Goal: Navigation & Orientation: Find specific page/section

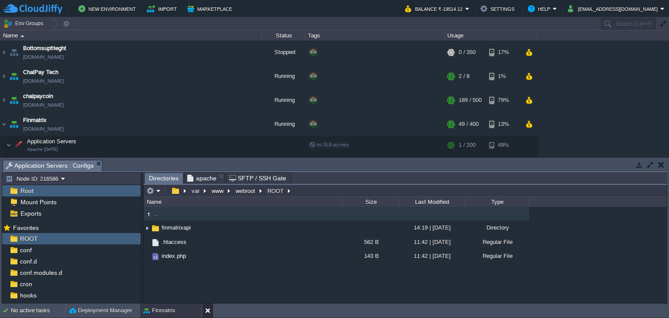
click at [207, 309] on button at bounding box center [209, 310] width 9 height 9
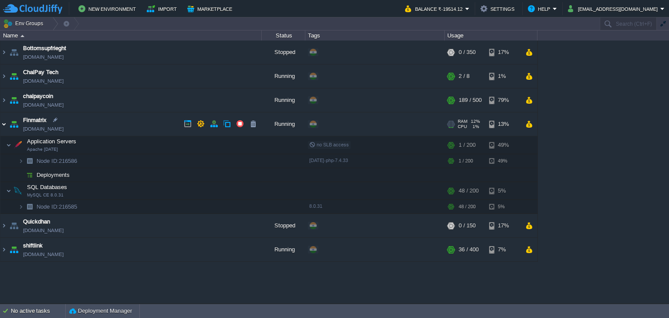
click at [3, 126] on img at bounding box center [3, 124] width 7 height 24
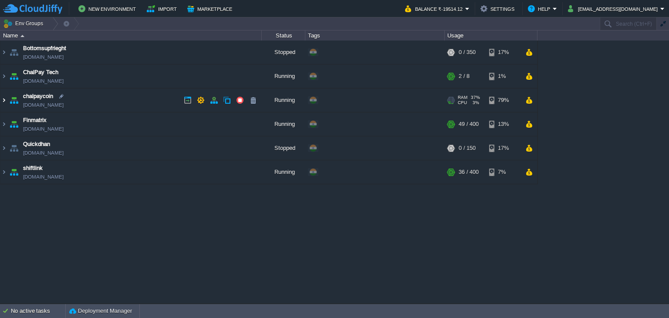
click at [0, 100] on img at bounding box center [3, 100] width 7 height 24
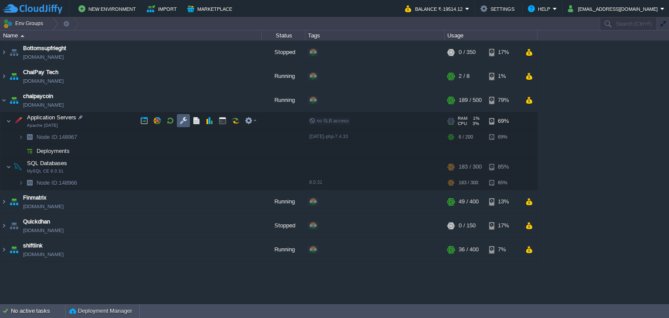
click at [183, 124] on td at bounding box center [183, 120] width 13 height 13
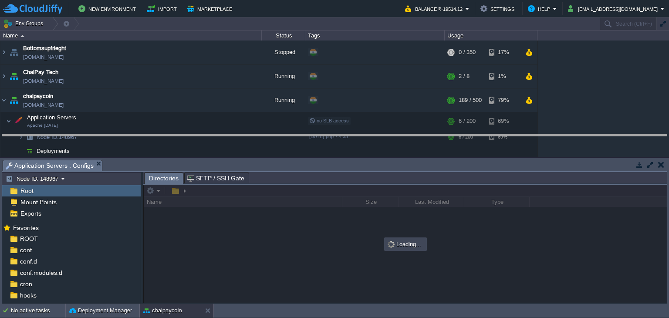
drag, startPoint x: 313, startPoint y: 168, endPoint x: 311, endPoint y: 142, distance: 25.8
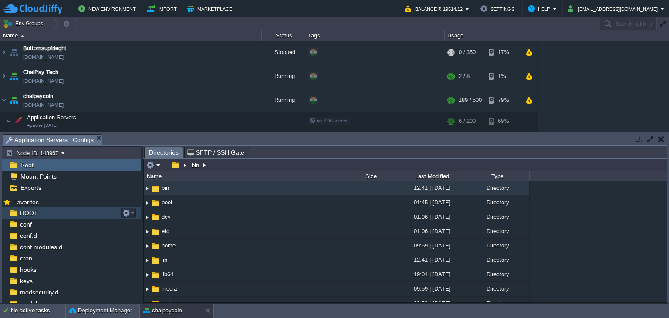
click at [57, 217] on div "ROOT" at bounding box center [71, 212] width 139 height 11
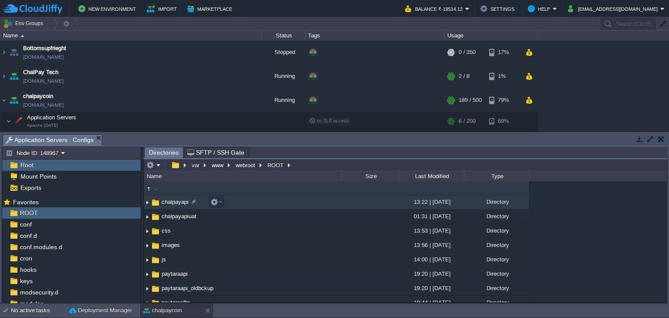
click at [174, 210] on td "chalpayapi" at bounding box center [243, 202] width 198 height 14
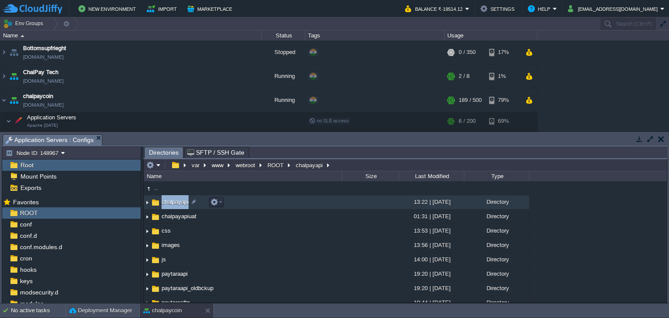
click at [174, 210] on td "chalpayapi" at bounding box center [243, 202] width 198 height 14
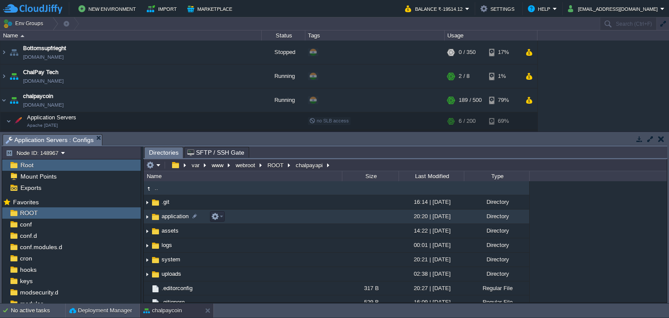
click at [166, 222] on td "application" at bounding box center [243, 217] width 198 height 14
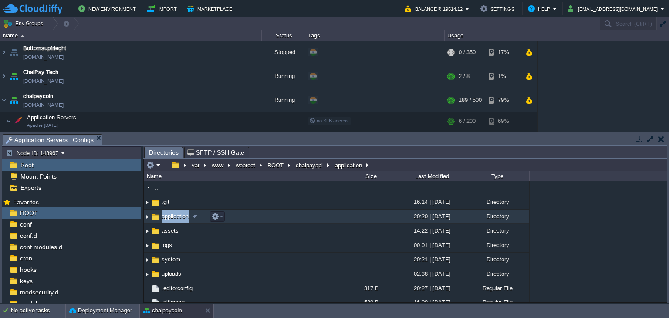
click at [166, 222] on td "application" at bounding box center [243, 217] width 198 height 14
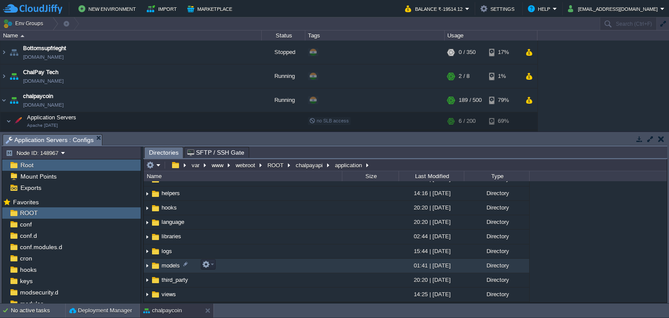
scroll to position [87, 0]
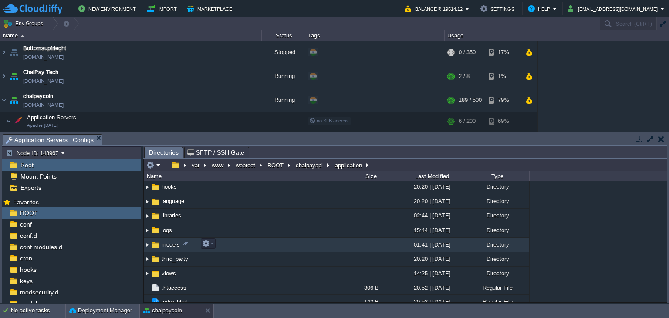
click at [168, 248] on td "models" at bounding box center [243, 245] width 198 height 14
click at [168, 249] on td "models" at bounding box center [243, 245] width 198 height 14
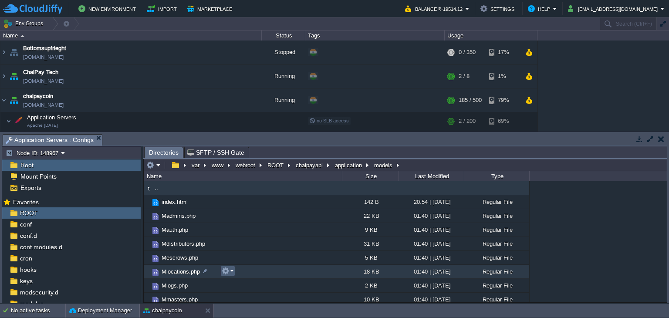
scroll to position [44, 0]
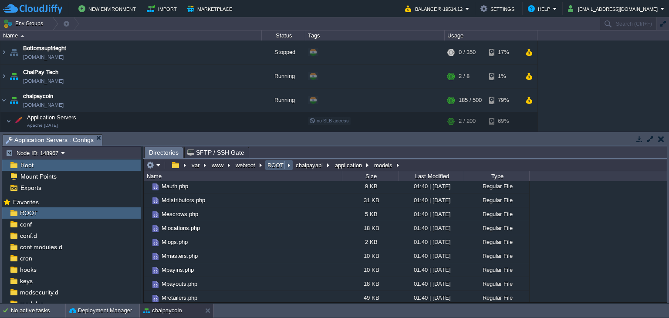
click at [276, 169] on button "ROOT" at bounding box center [276, 165] width 20 height 8
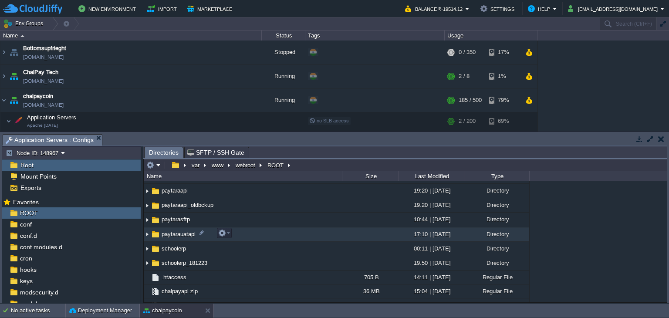
scroll to position [87, 0]
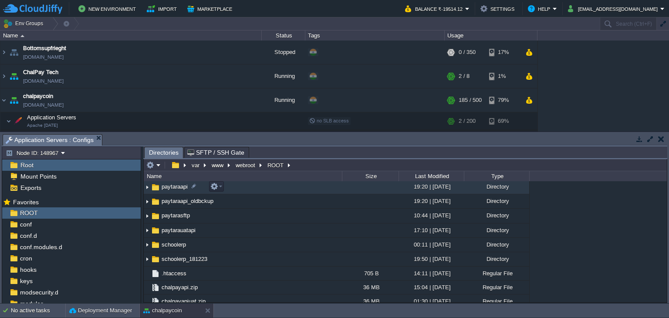
click at [171, 193] on td "paytaraapi" at bounding box center [243, 187] width 198 height 14
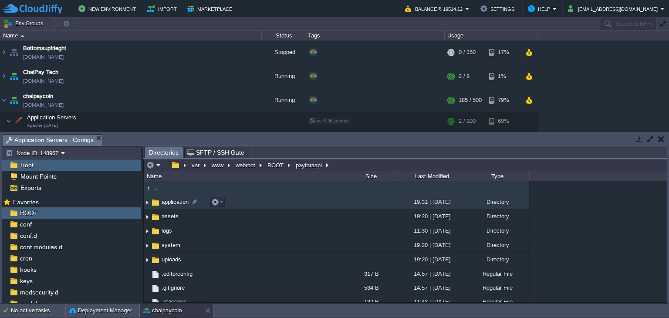
click at [169, 203] on span "application" at bounding box center [175, 201] width 30 height 7
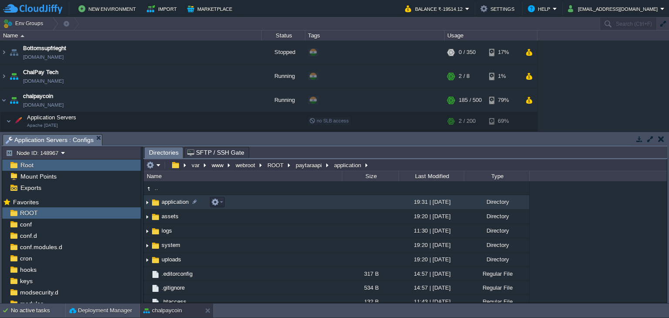
click at [169, 204] on span "application" at bounding box center [175, 201] width 30 height 7
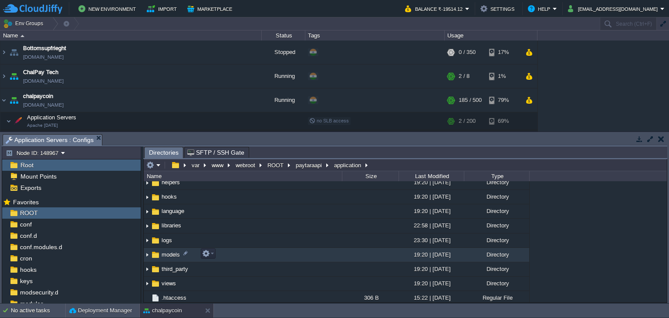
scroll to position [87, 0]
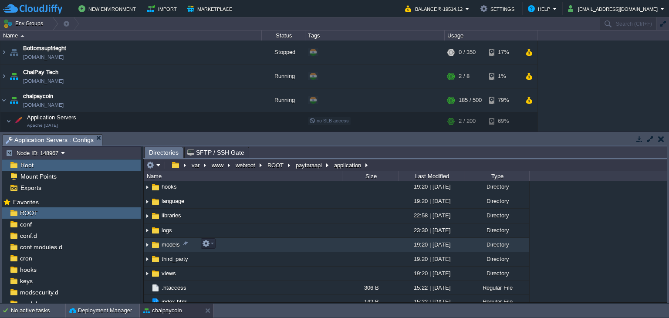
click at [169, 248] on td "models" at bounding box center [243, 245] width 198 height 14
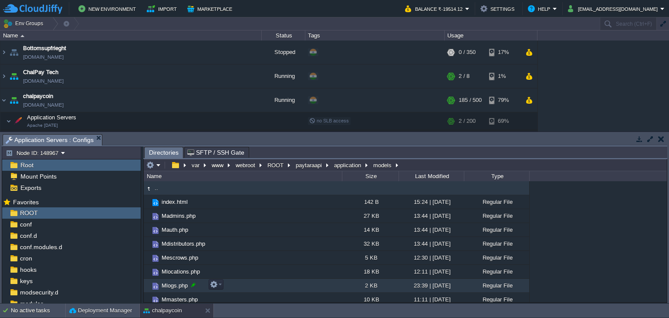
scroll to position [44, 0]
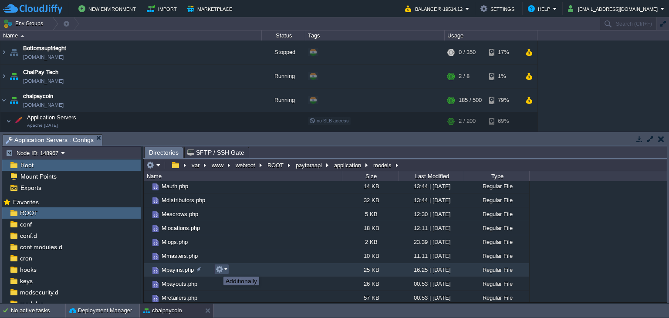
click at [221, 271] on button "button" at bounding box center [220, 269] width 8 height 8
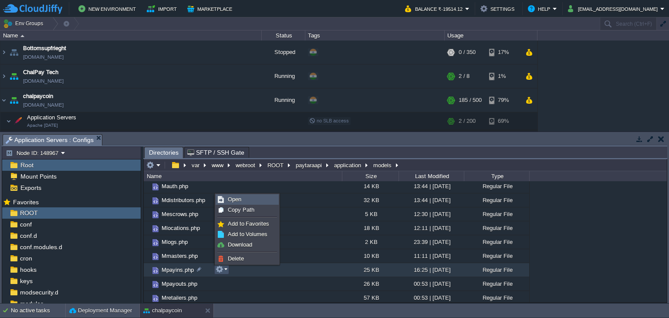
click at [239, 196] on link "Open" at bounding box center [247, 200] width 62 height 10
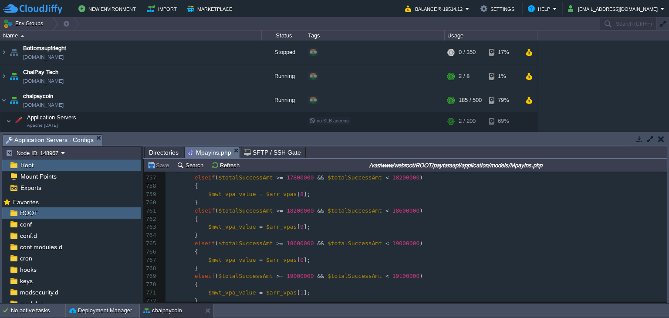
scroll to position [0, 0]
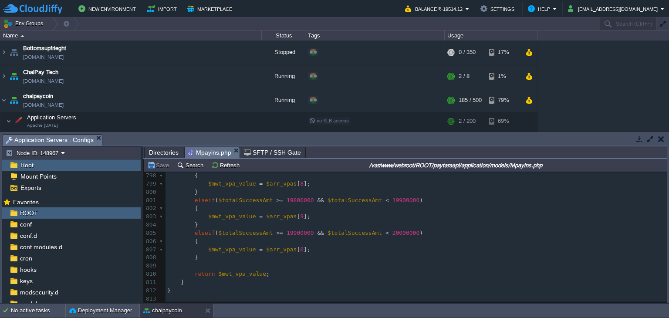
click at [369, 274] on pre "return $mwt_vpa_value ;" at bounding box center [417, 274] width 502 height 8
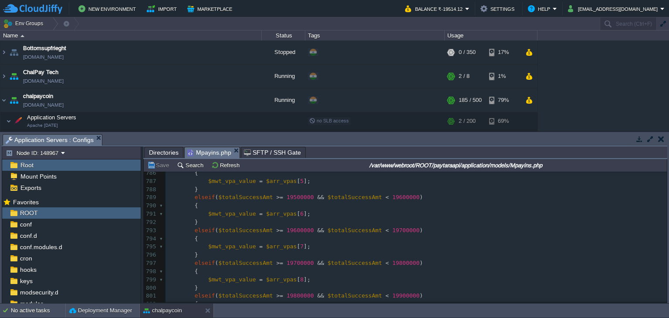
scroll to position [6551, 0]
